Goal: Find specific page/section: Find specific page/section

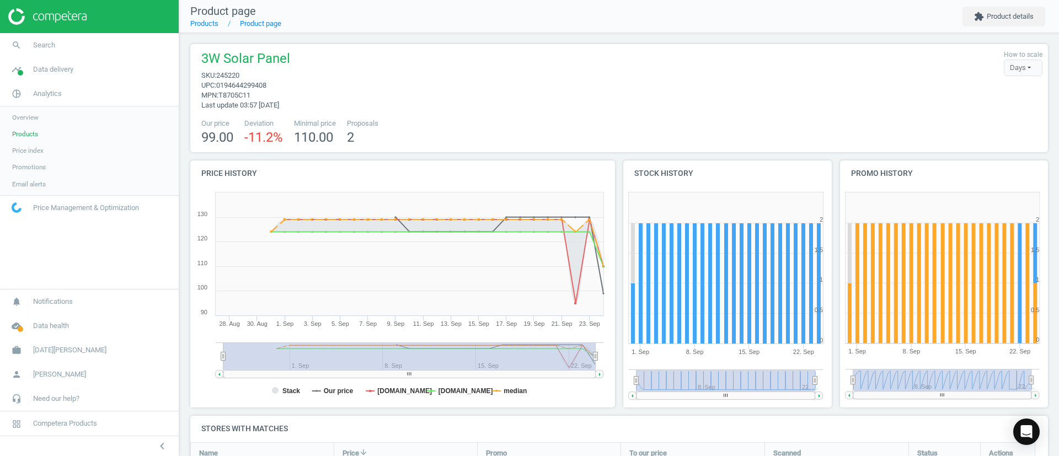
click at [18, 128] on link "Products" at bounding box center [89, 134] width 179 height 17
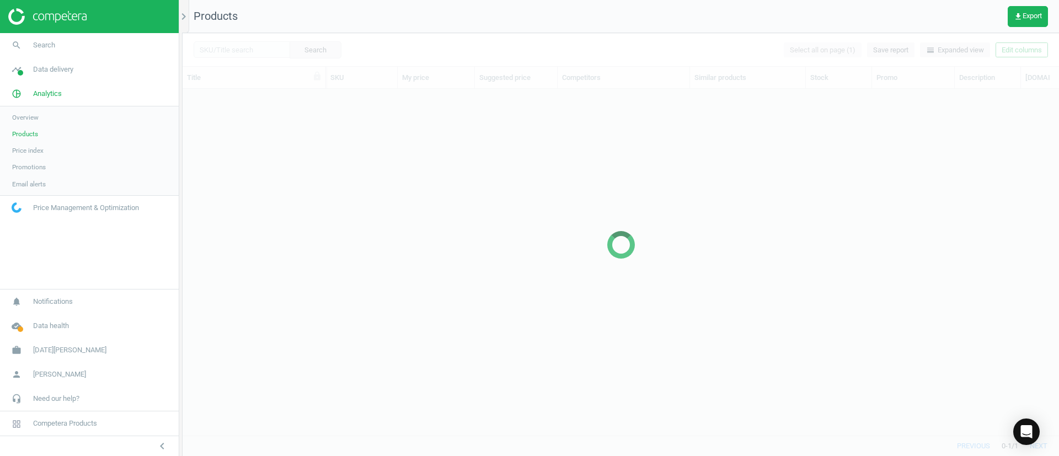
scroll to position [321, 864]
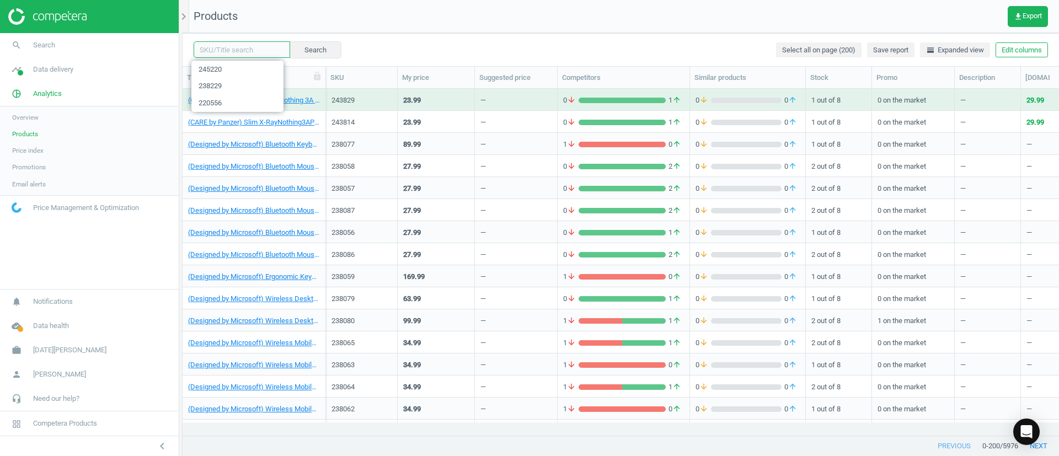
click at [224, 50] on input "text" at bounding box center [242, 49] width 97 height 17
paste input "208163"
type input "208163"
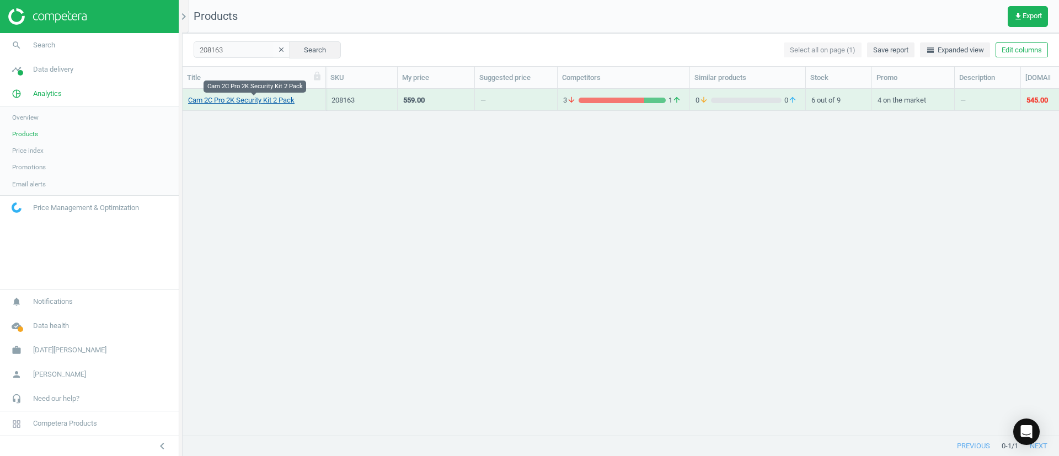
click at [266, 98] on link "Cam 2C Pro 2K Security Kit 2 Pack" at bounding box center [241, 100] width 106 height 10
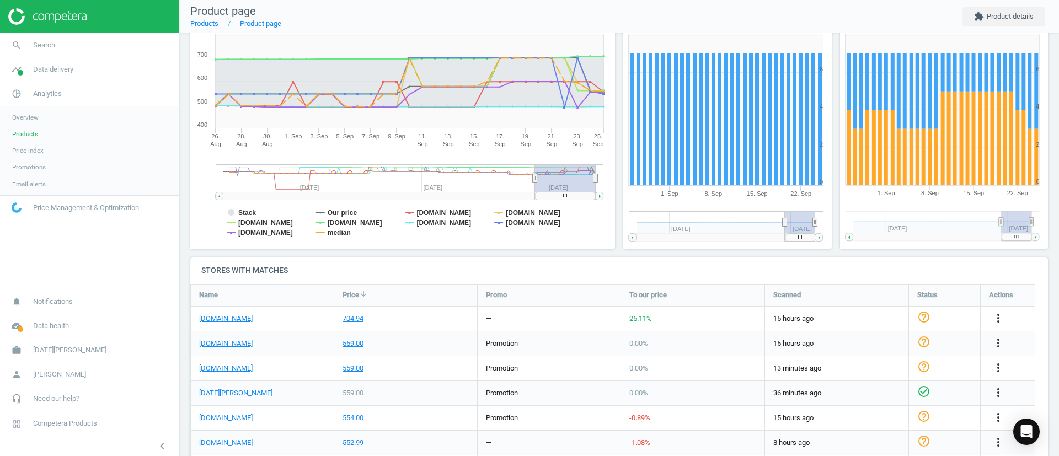
scroll to position [160, 0]
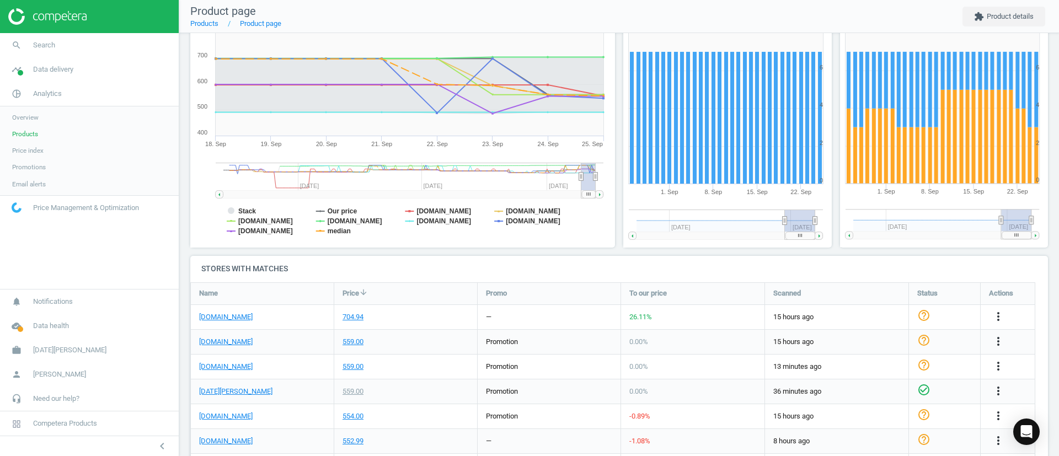
drag, startPoint x: 534, startPoint y: 176, endPoint x: 612, endPoint y: 179, distance: 78.4
click at [612, 179] on div "Price history Created with Highstock 6.2.0 Stack Our price [DOMAIN_NAME] [DOMAI…" at bounding box center [402, 128] width 433 height 255
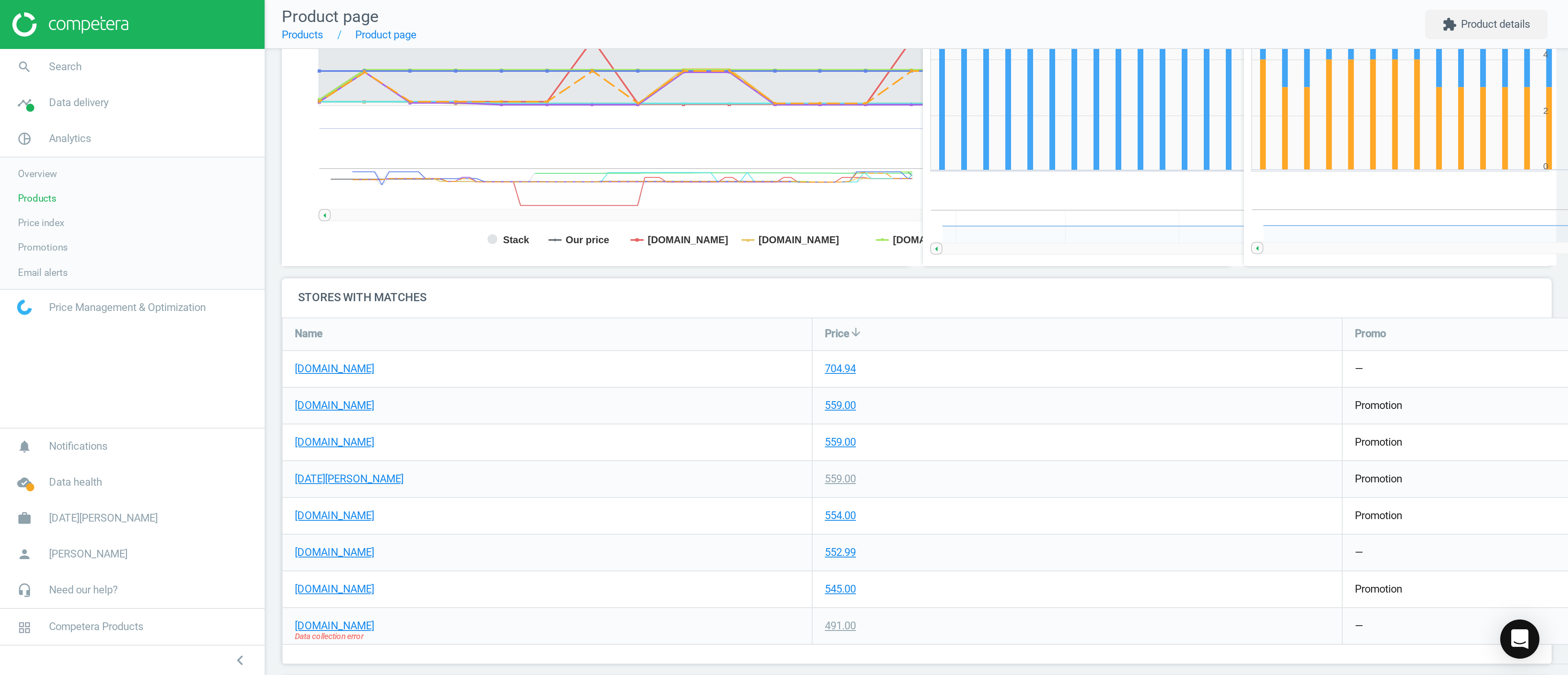
scroll to position [4, 4]
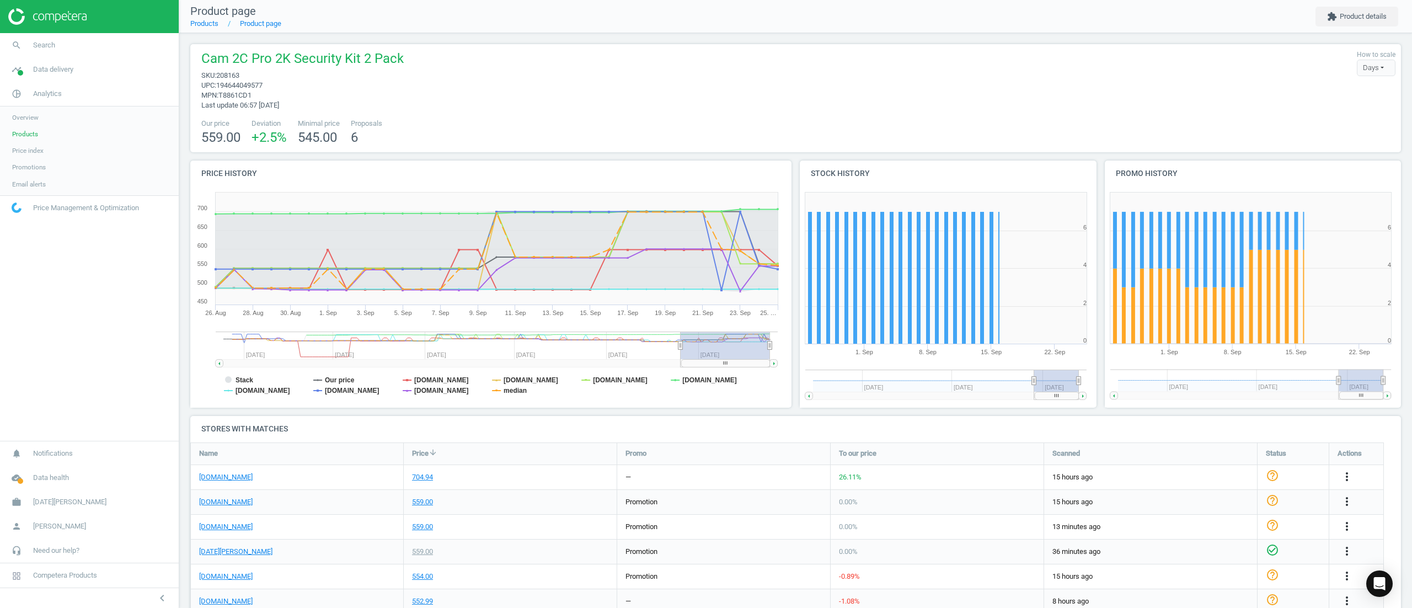
click at [28, 140] on link "Products" at bounding box center [89, 134] width 179 height 17
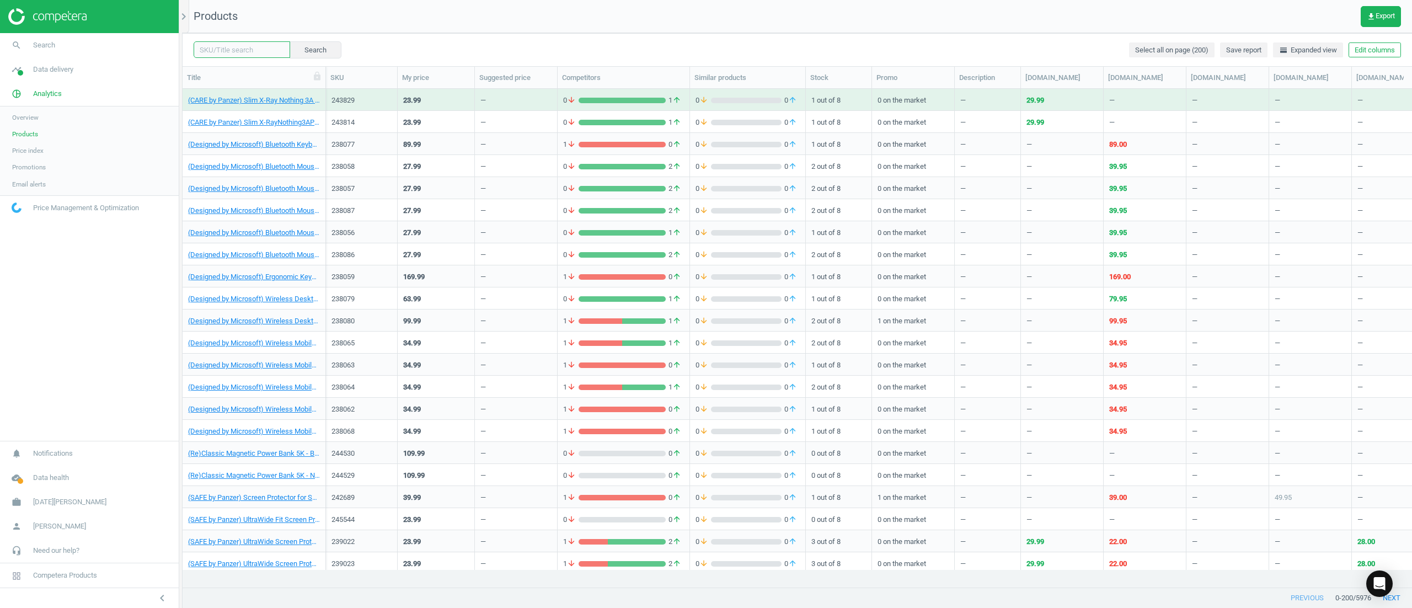
click at [247, 49] on input "text" at bounding box center [242, 49] width 97 height 17
paste input "208165"
type input "208165"
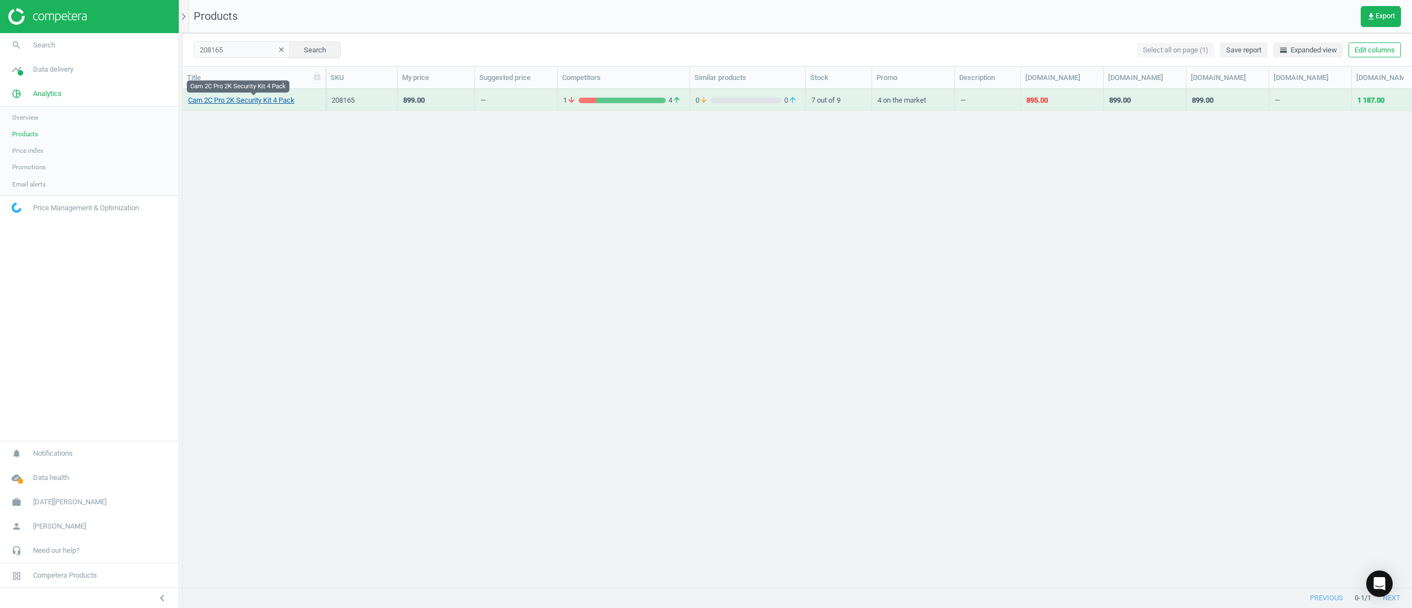
click at [237, 100] on link "Cam 2C Pro 2K Security Kit 4 Pack" at bounding box center [241, 100] width 106 height 10
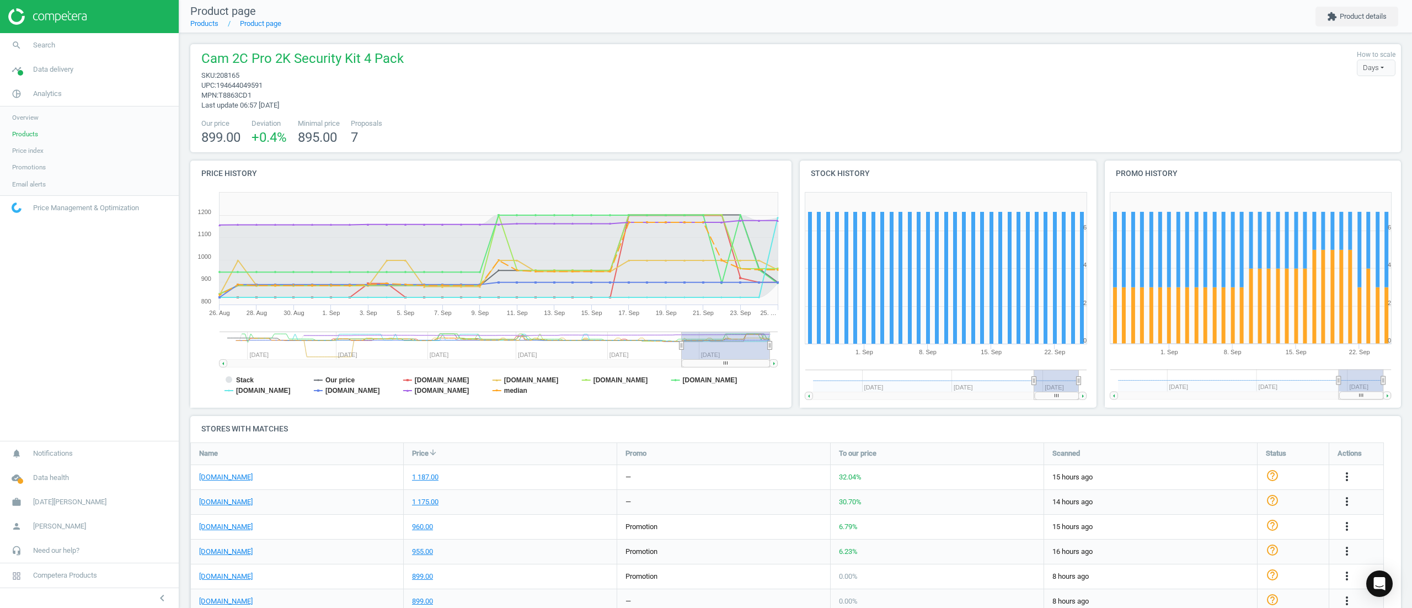
click at [16, 132] on span "Products" at bounding box center [25, 134] width 26 height 9
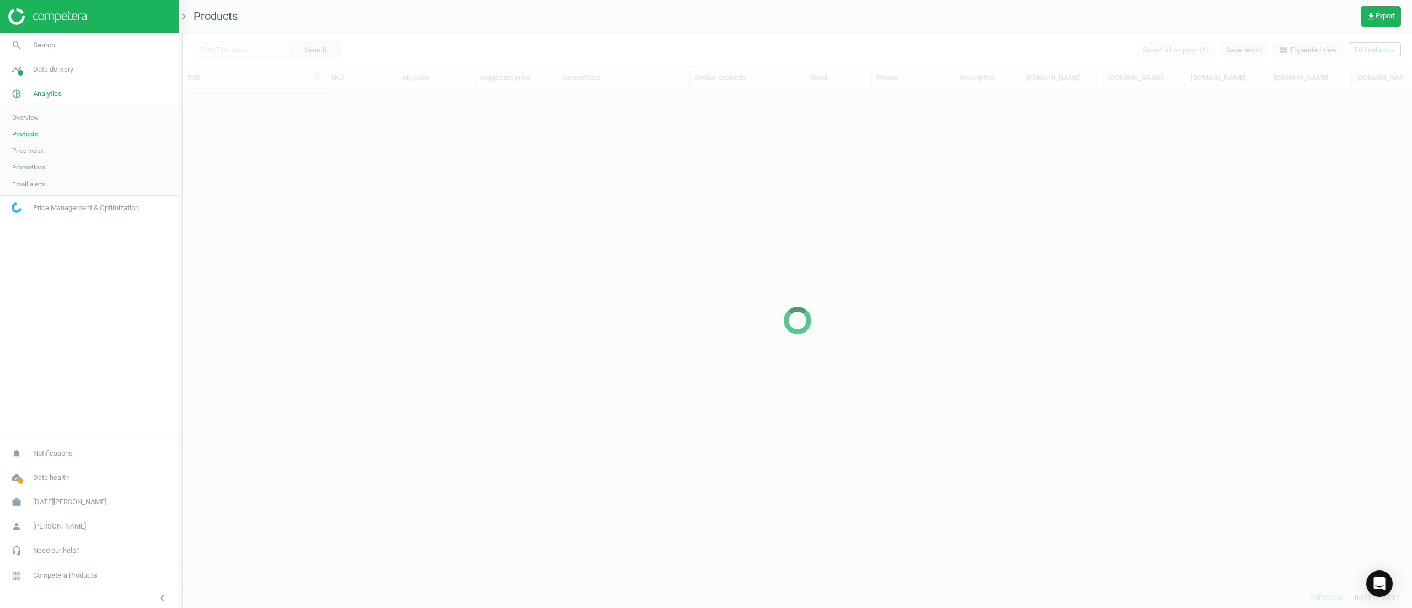
scroll to position [464, 1212]
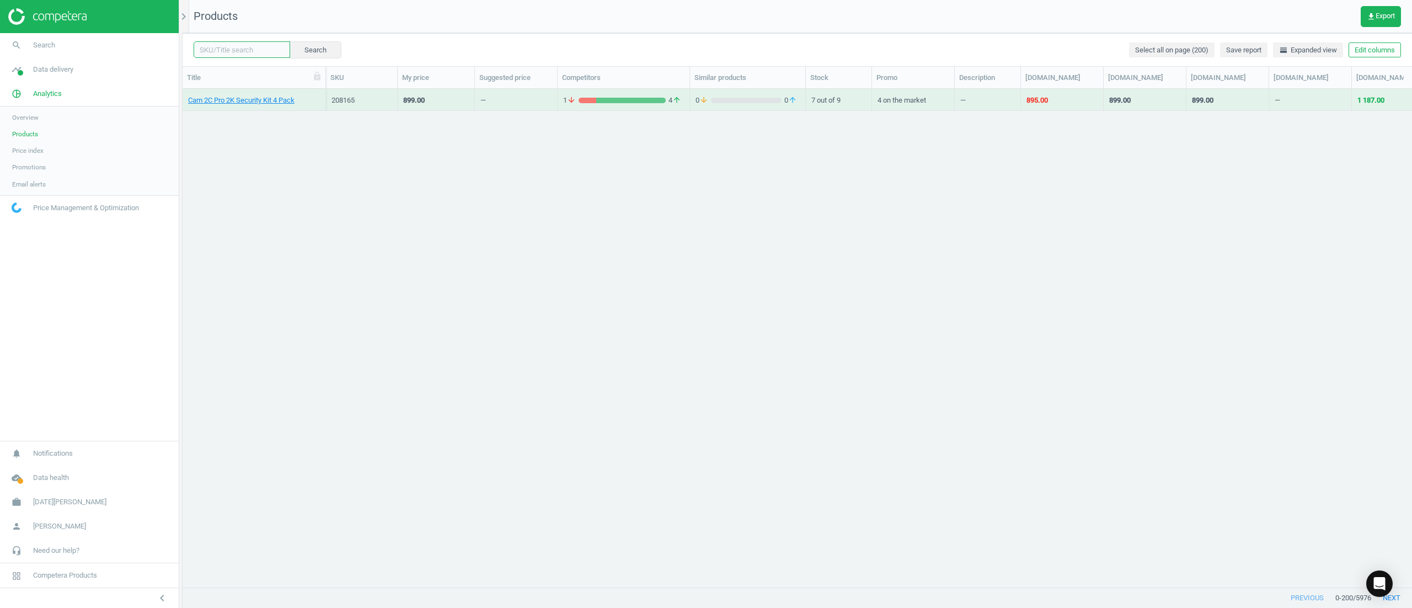
click at [248, 51] on input "text" at bounding box center [242, 49] width 97 height 17
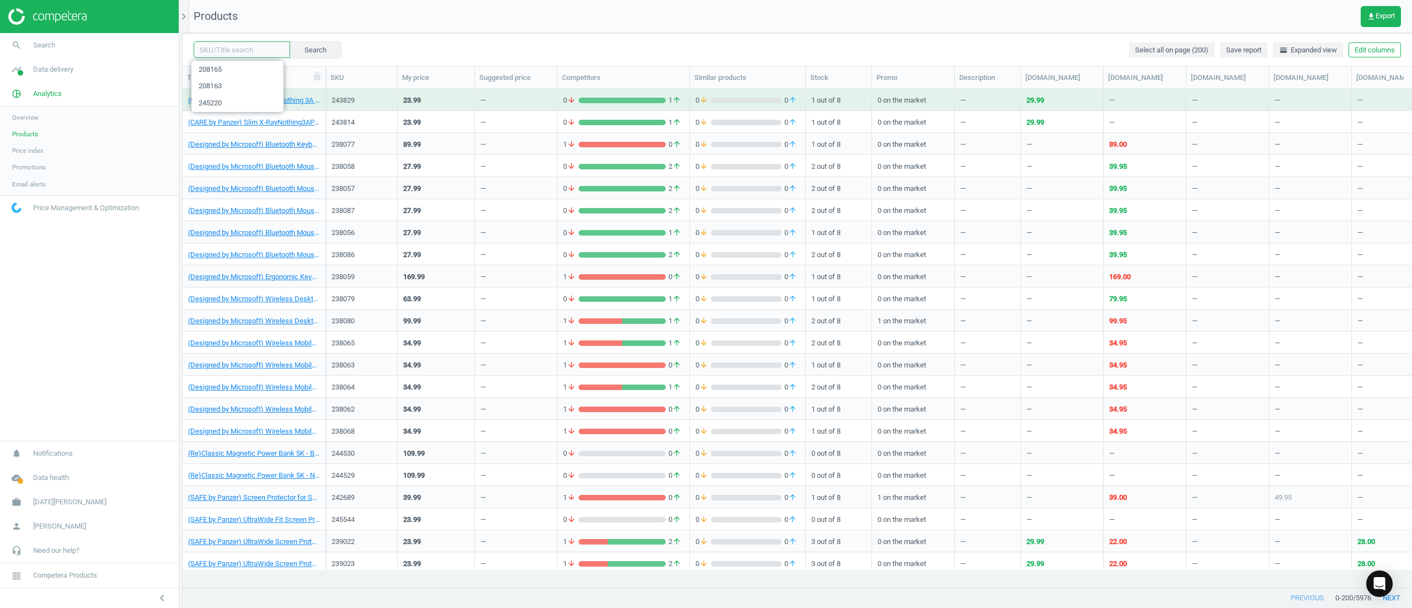
paste input "215862"
type input "215862"
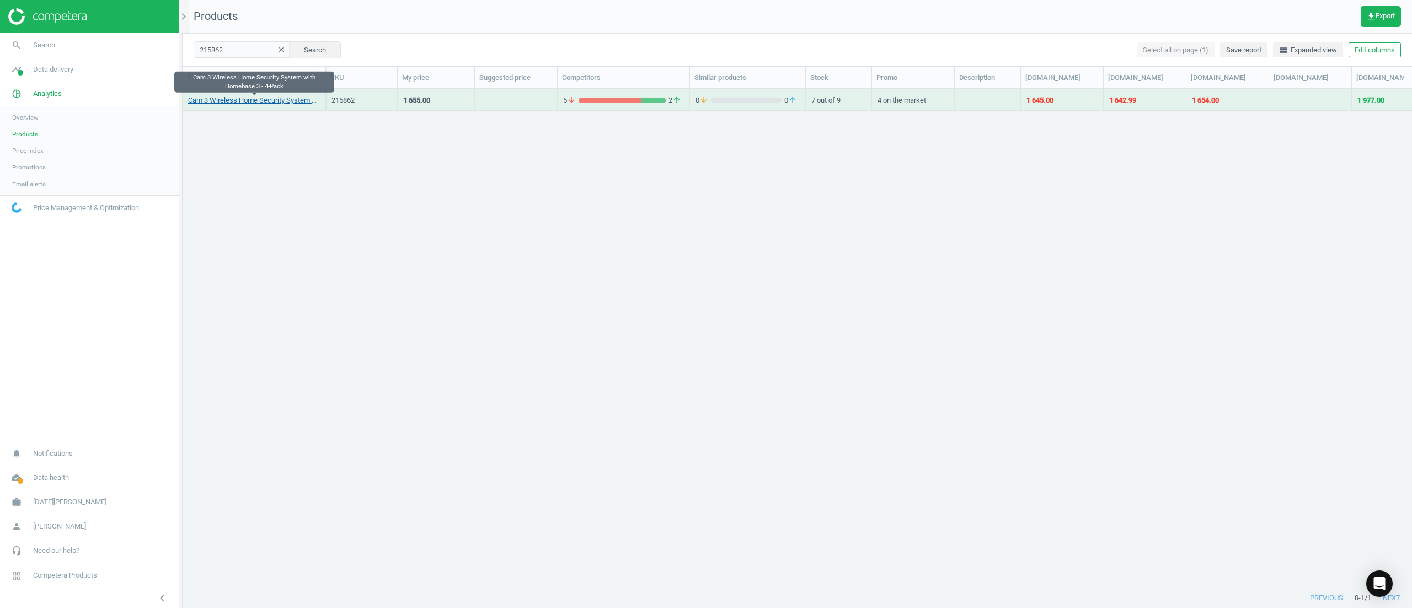
click at [228, 103] on link "Cam 3 Wireless Home Security System with Homebase 3 - 4-Pack" at bounding box center [254, 100] width 132 height 10
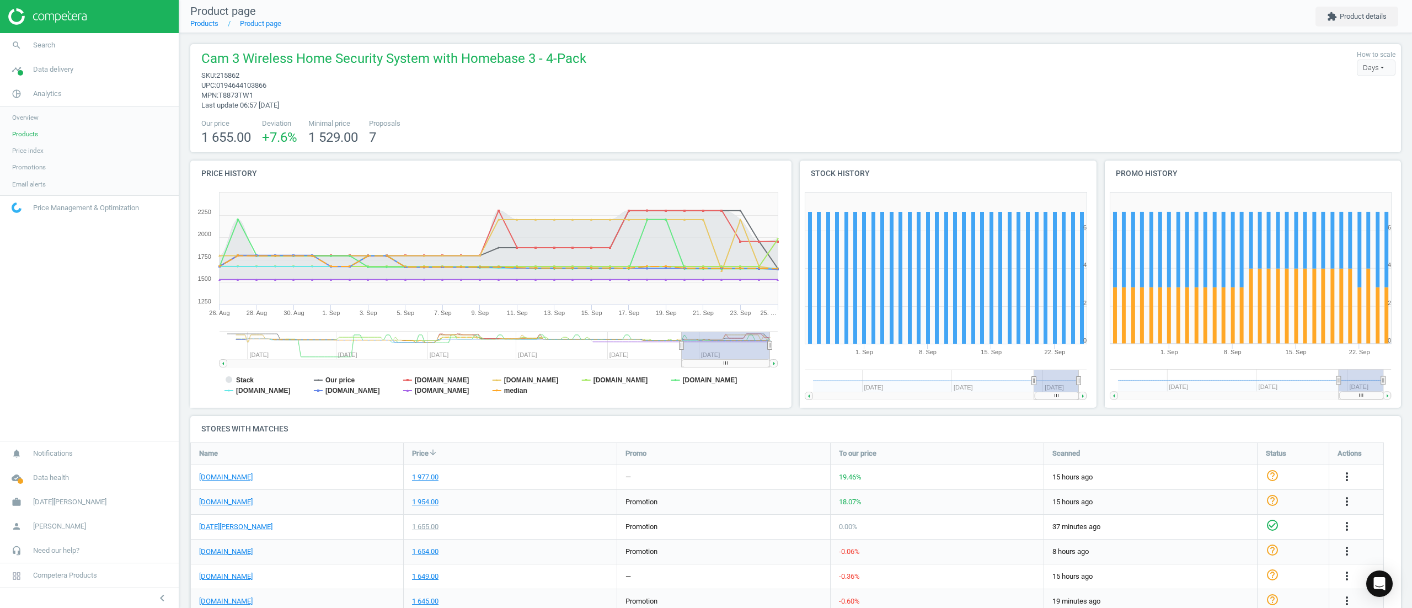
click at [27, 134] on span "Products" at bounding box center [25, 134] width 26 height 9
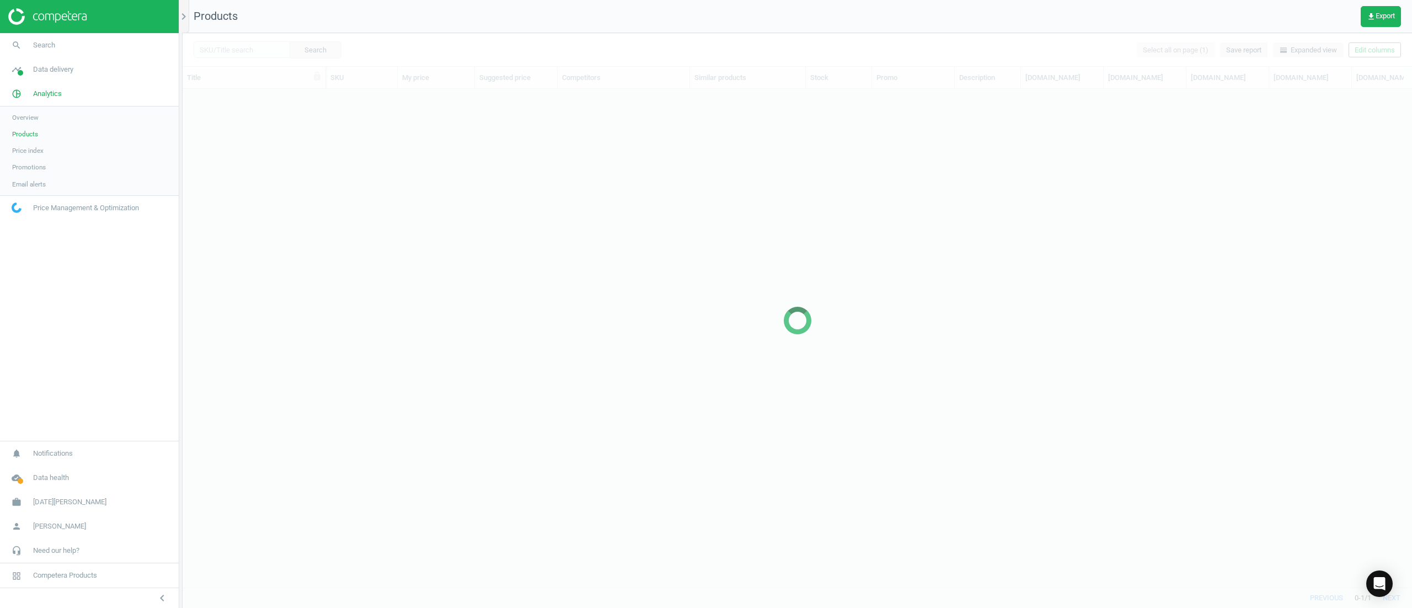
scroll to position [464, 1212]
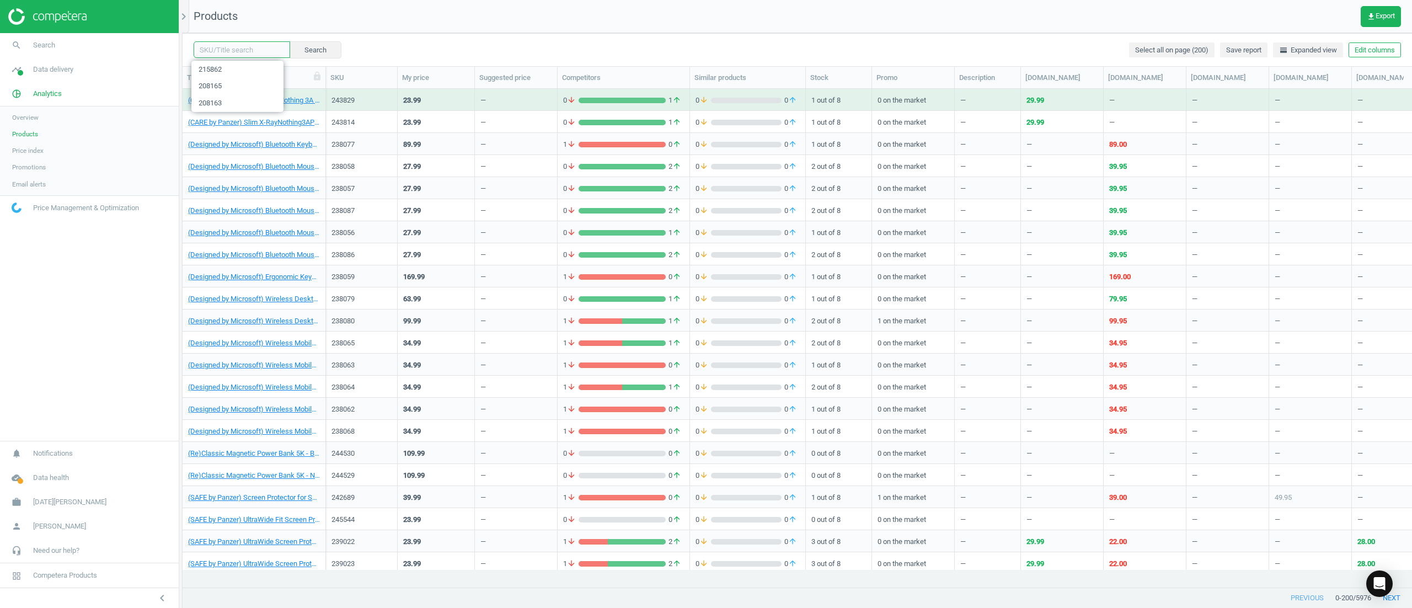
click at [265, 52] on input "text" at bounding box center [242, 49] width 97 height 17
paste input "215860"
type input "215860215860"
paste input "215860"
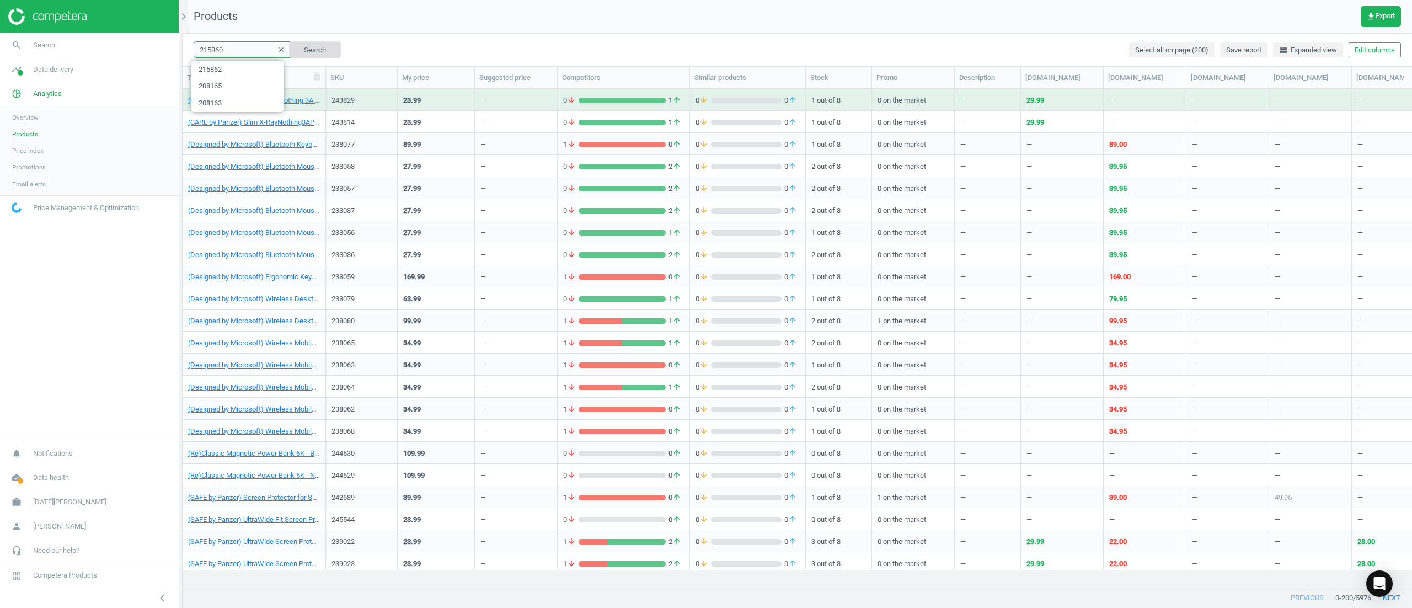
type input "215860"
click at [308, 55] on button "Search" at bounding box center [315, 49] width 52 height 17
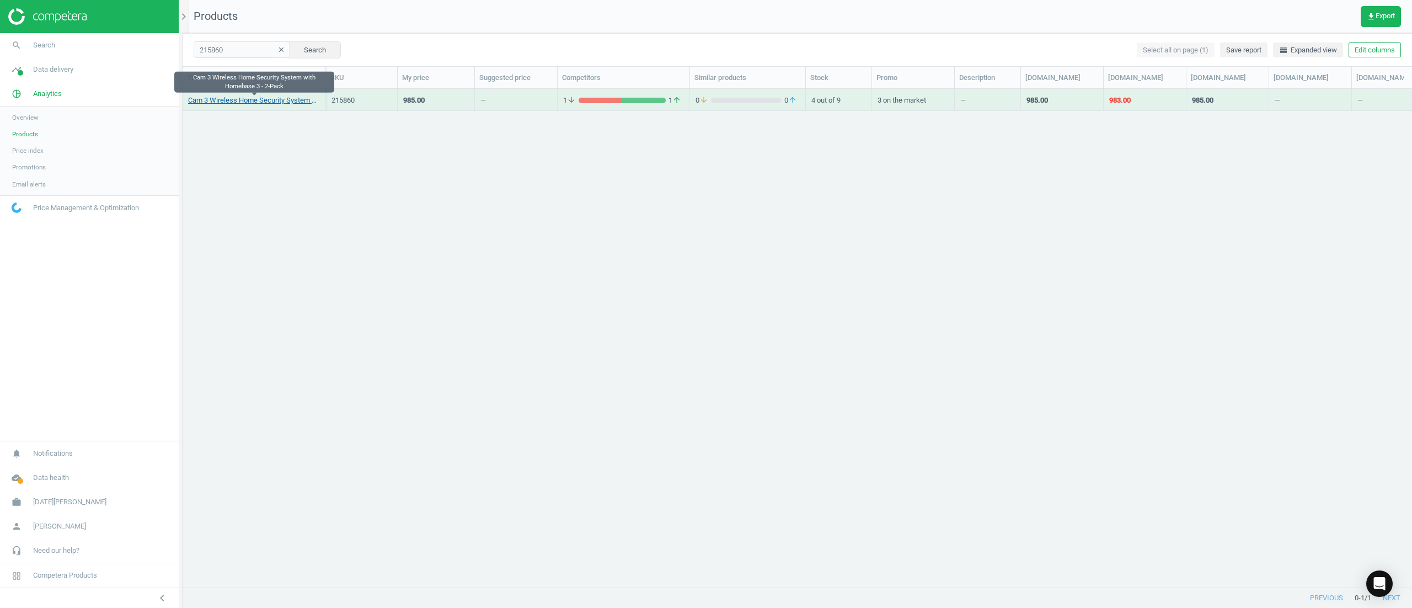
click at [244, 101] on link "Cam 3 Wireless Home Security System with Homebase 3 - 2-Pack" at bounding box center [254, 100] width 132 height 10
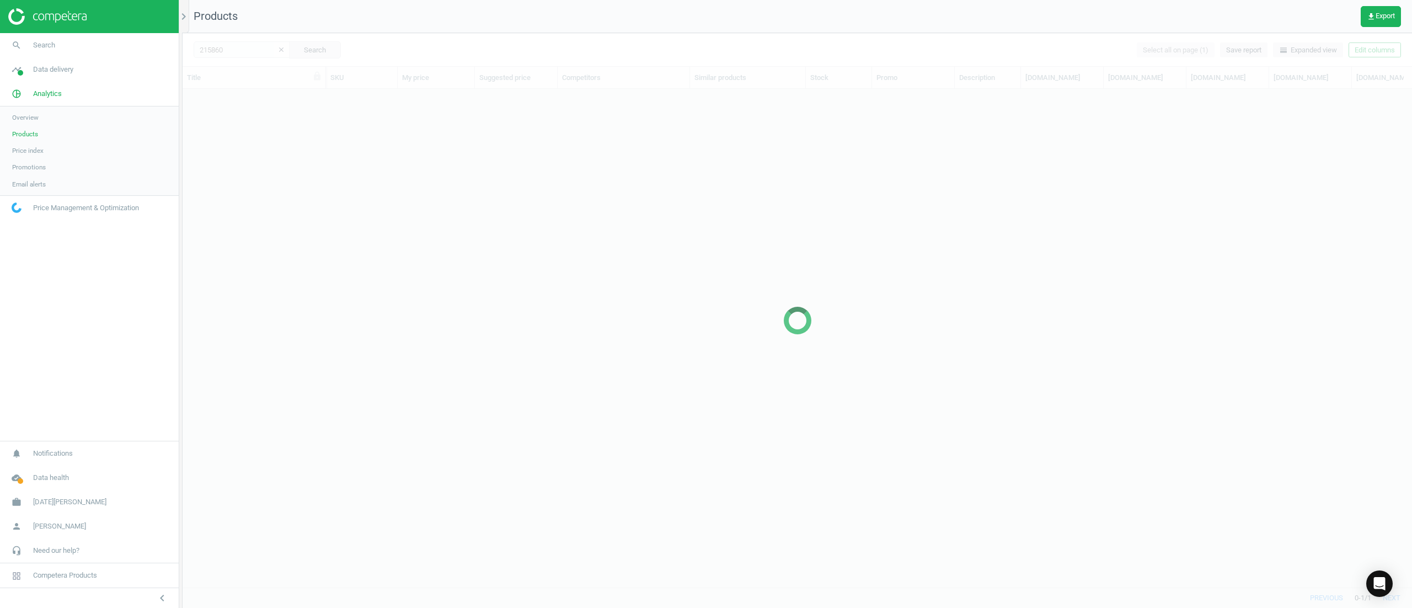
scroll to position [464, 1212]
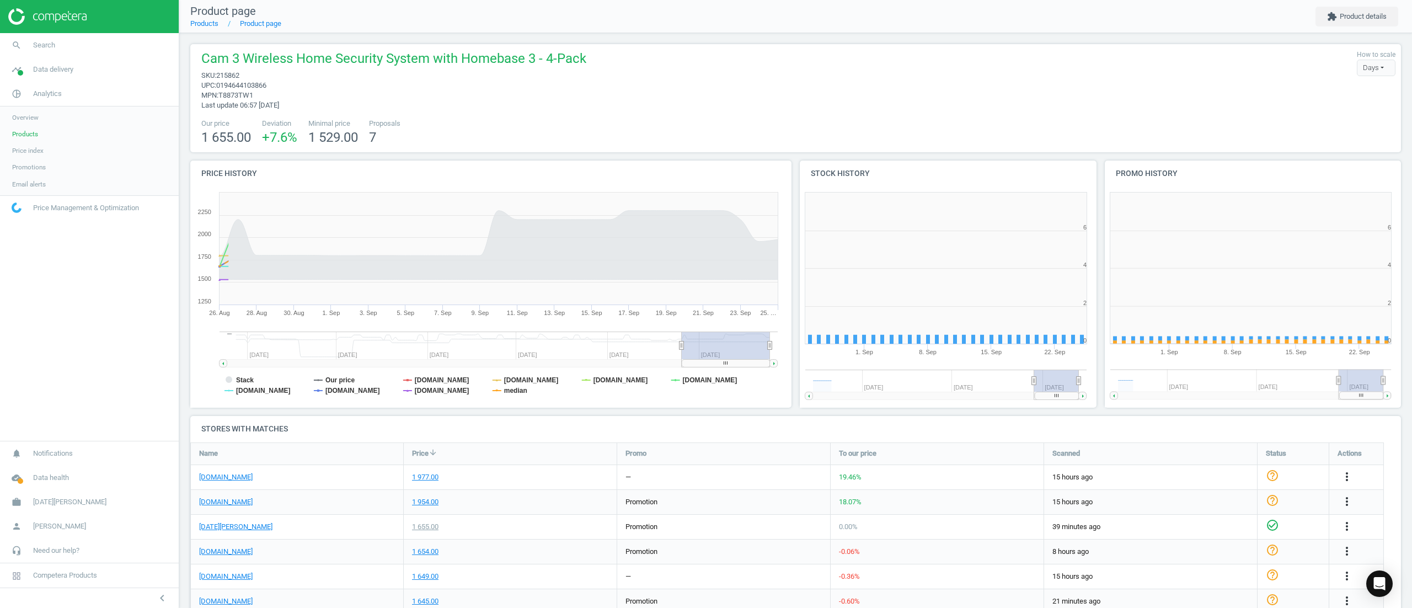
scroll to position [6, 5]
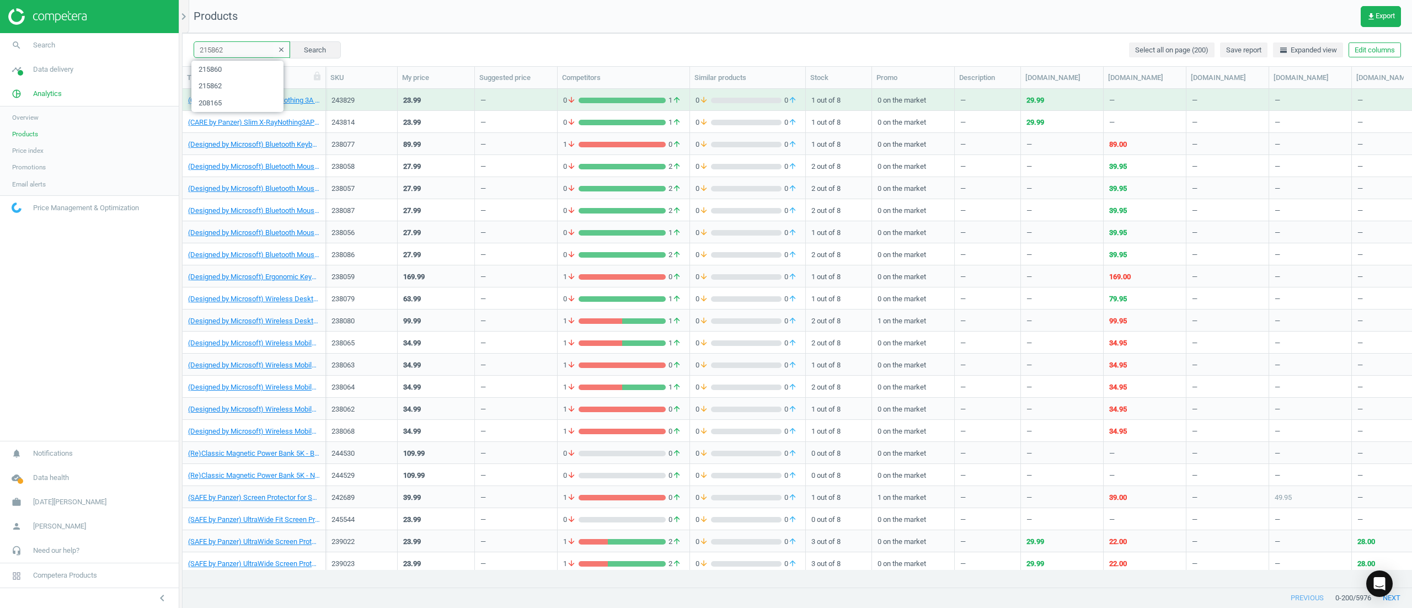
drag, startPoint x: 261, startPoint y: 50, endPoint x: 0, endPoint y: 18, distance: 262.9
click at [0, 18] on section "search Search timeline Data delivery Overview Matches dashboard Matches Rematch…" at bounding box center [706, 304] width 1412 height 608
paste input "08163"
type input "208163"
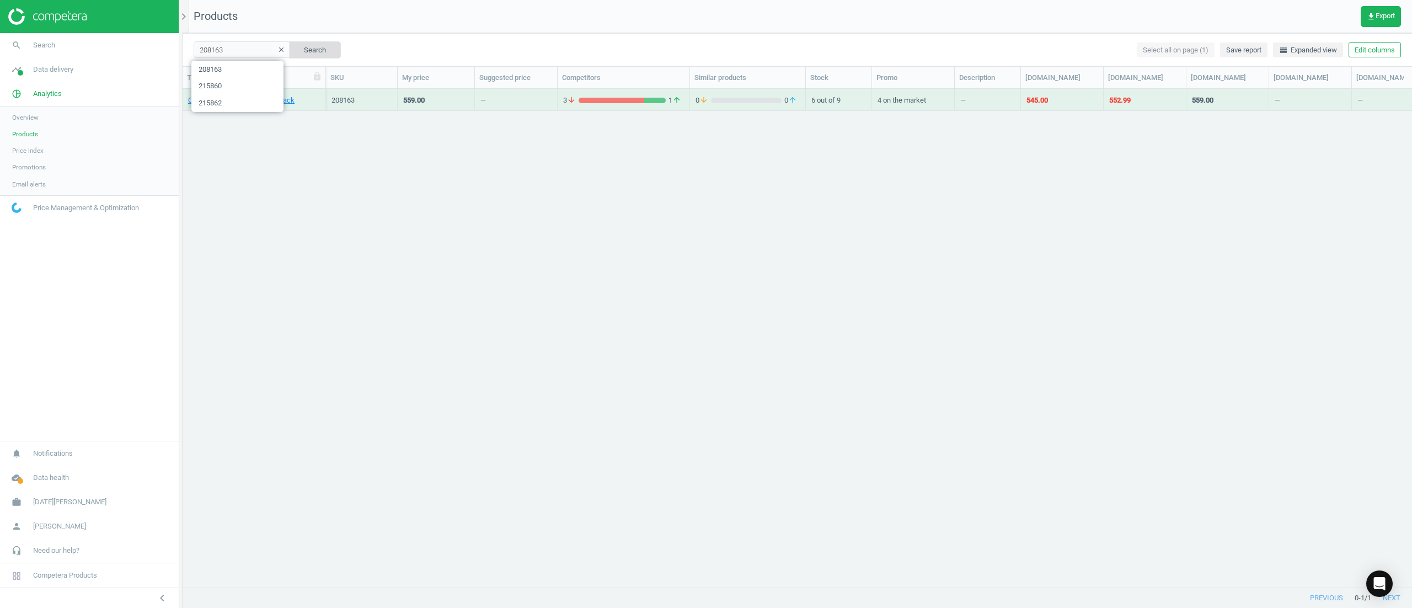
click at [290, 43] on button "Search" at bounding box center [315, 49] width 52 height 17
click at [244, 101] on link "Cam 2C Pro 2K Security Kit 2 Pack" at bounding box center [241, 100] width 106 height 10
